Goal: Task Accomplishment & Management: Manage account settings

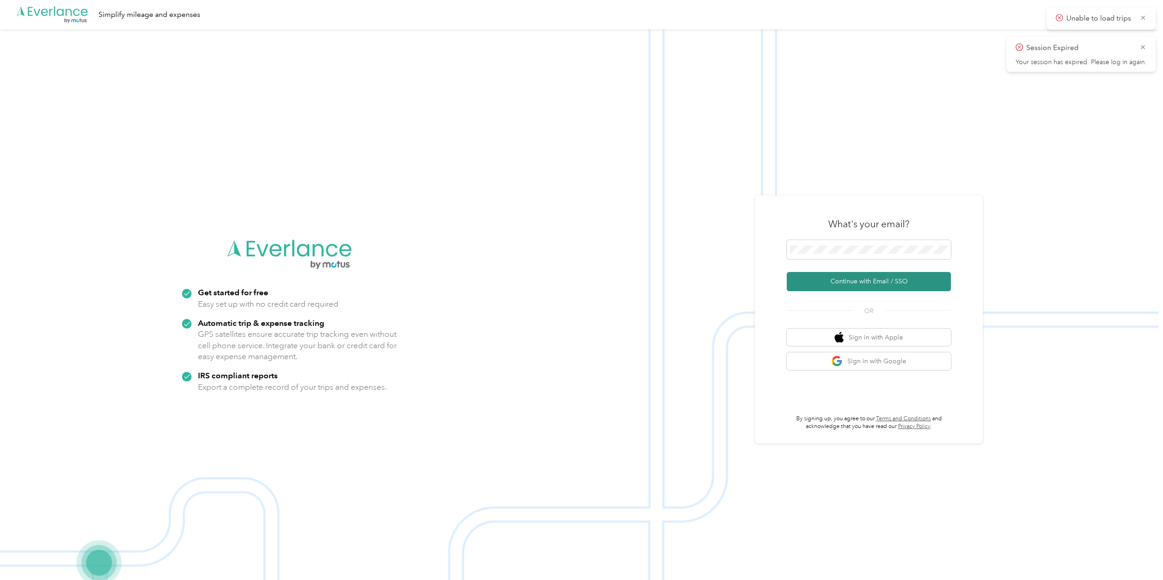
click at [816, 274] on button "Continue with Email / SSO" at bounding box center [869, 281] width 164 height 19
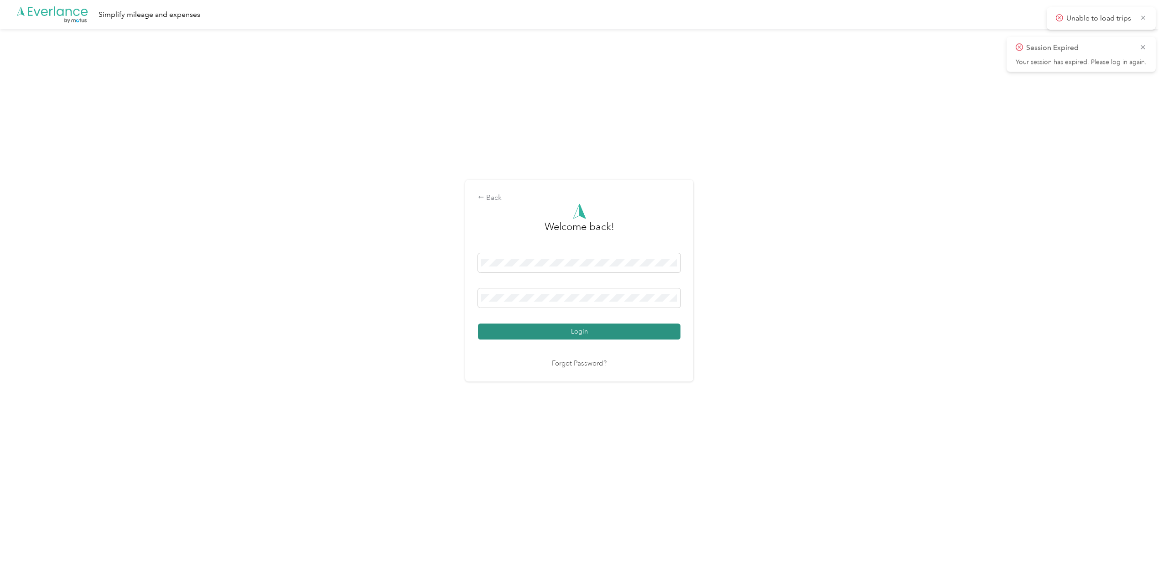
click at [572, 331] on button "Login" at bounding box center [579, 331] width 203 height 16
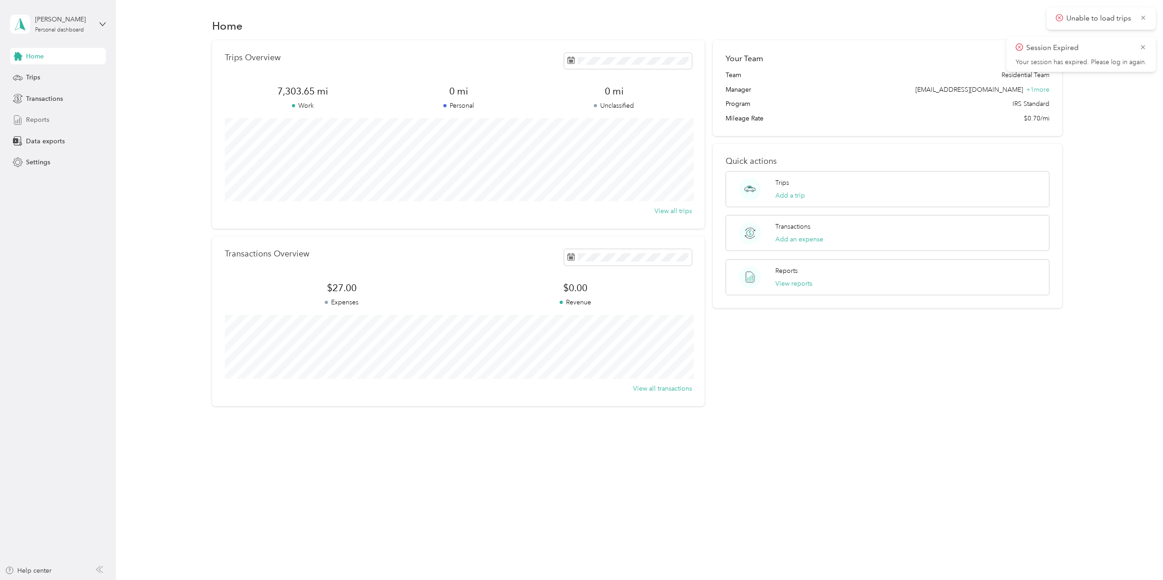
click at [30, 118] on span "Reports" at bounding box center [37, 120] width 23 height 10
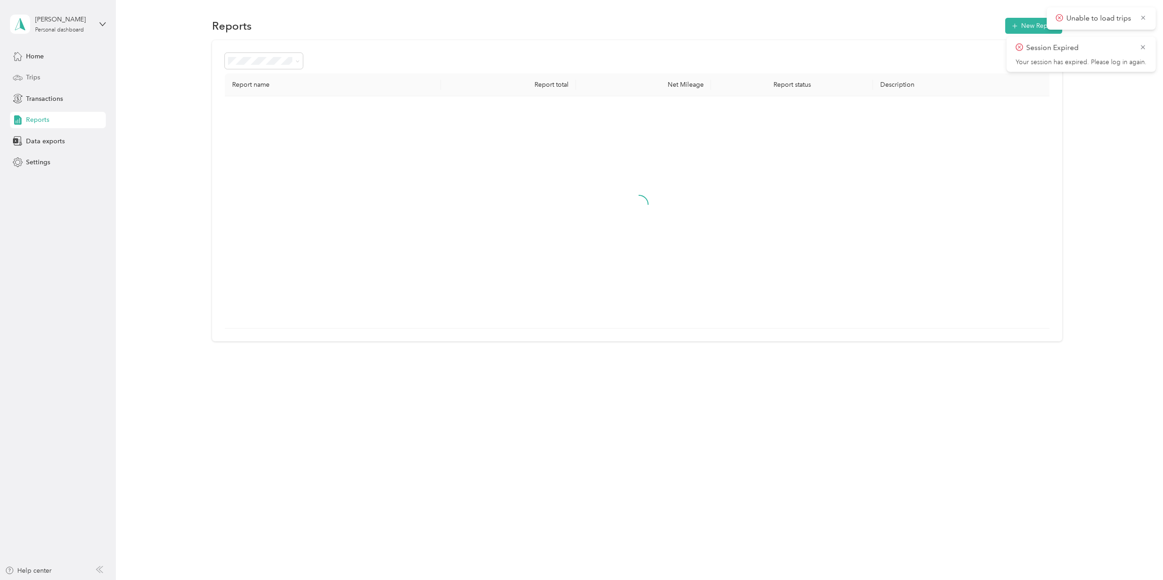
click at [48, 78] on div "Trips" at bounding box center [58, 77] width 96 height 16
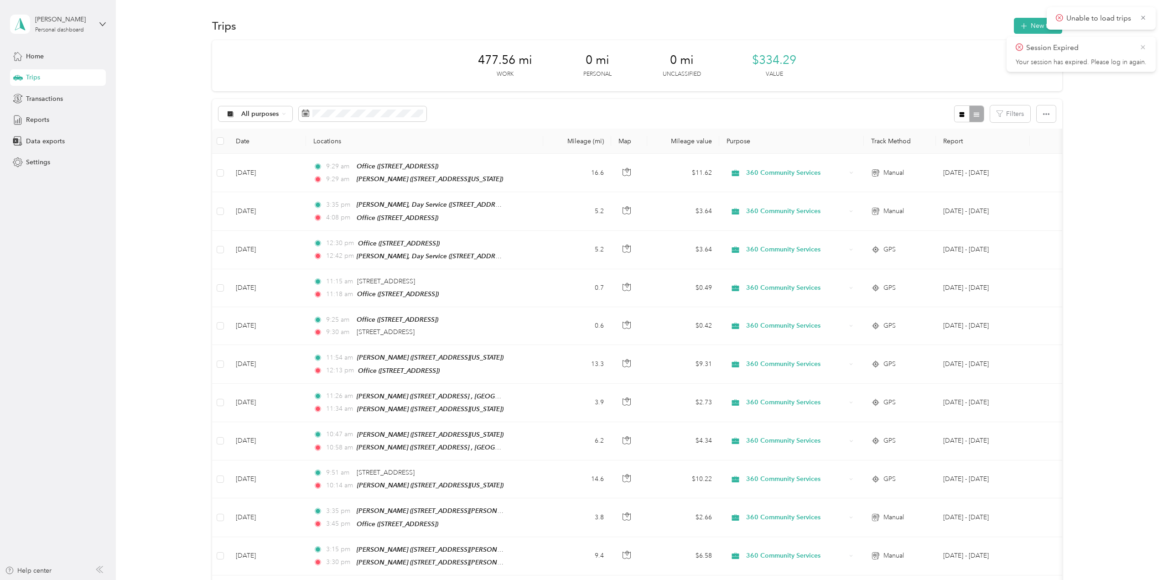
click at [1142, 49] on icon at bounding box center [1142, 47] width 7 height 8
click at [1145, 18] on icon at bounding box center [1143, 18] width 7 height 8
